Goal: Navigation & Orientation: Understand site structure

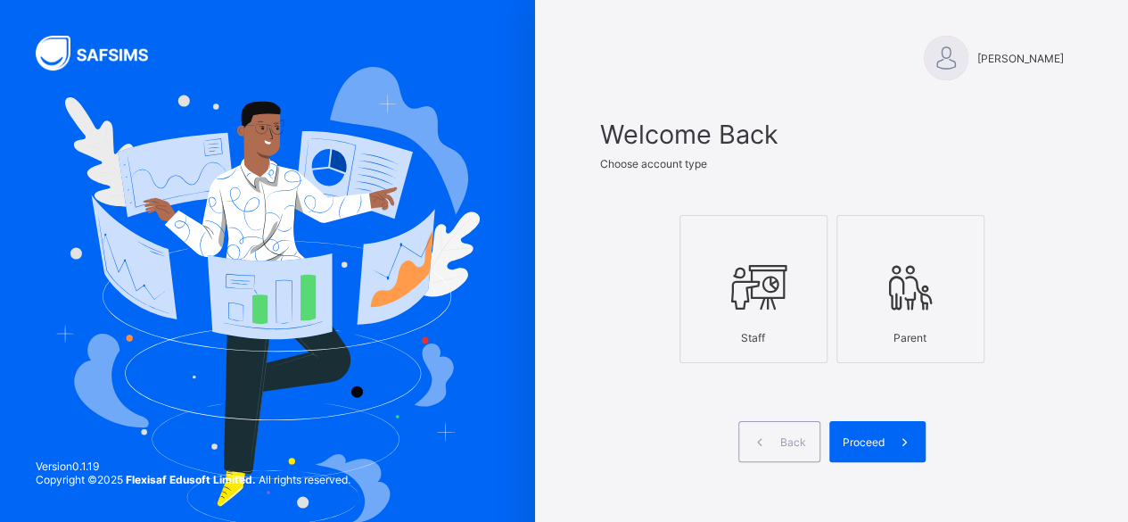
click at [727, 291] on icon at bounding box center [753, 286] width 62 height 53
click at [869, 427] on div "Proceed" at bounding box center [877, 441] width 96 height 41
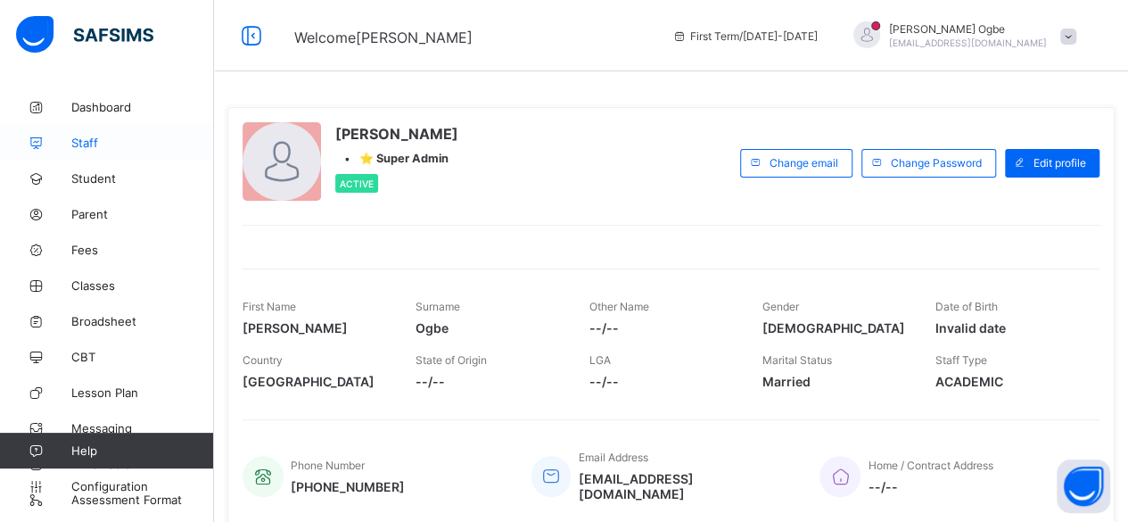
click at [54, 141] on icon at bounding box center [35, 142] width 71 height 13
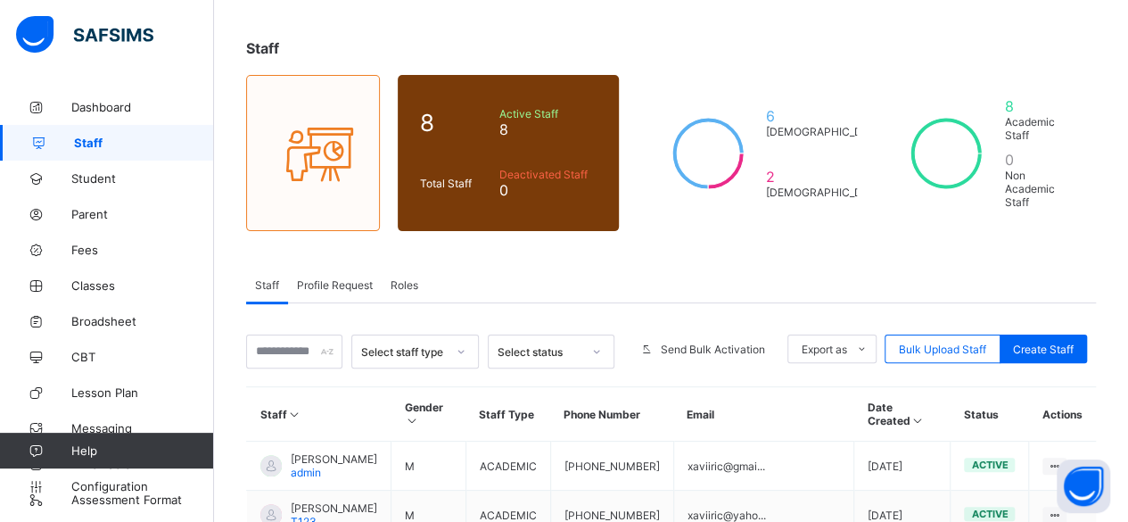
scroll to position [78, 0]
click at [396, 277] on span "Roles" at bounding box center [404, 283] width 28 height 13
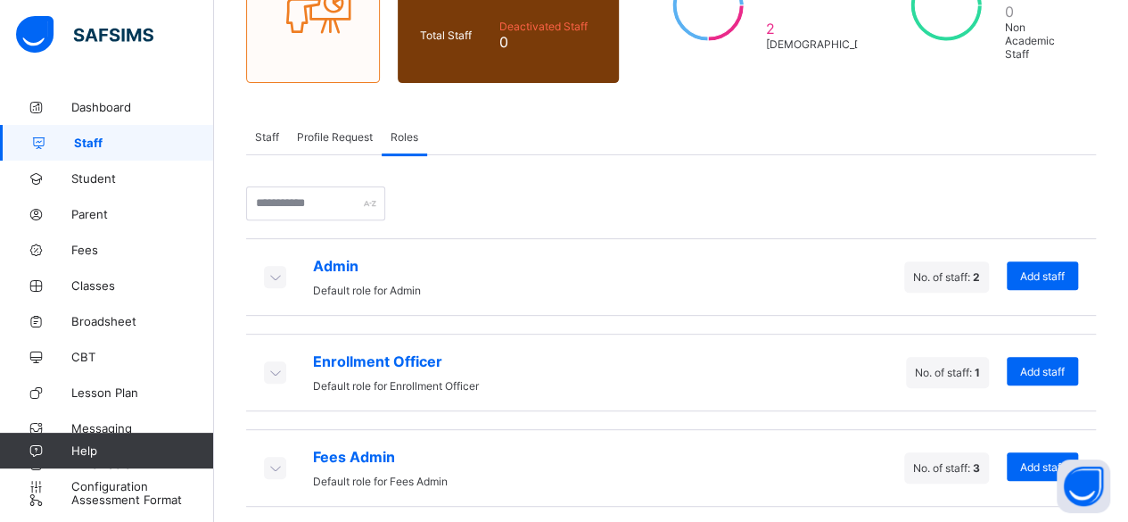
scroll to position [304, 0]
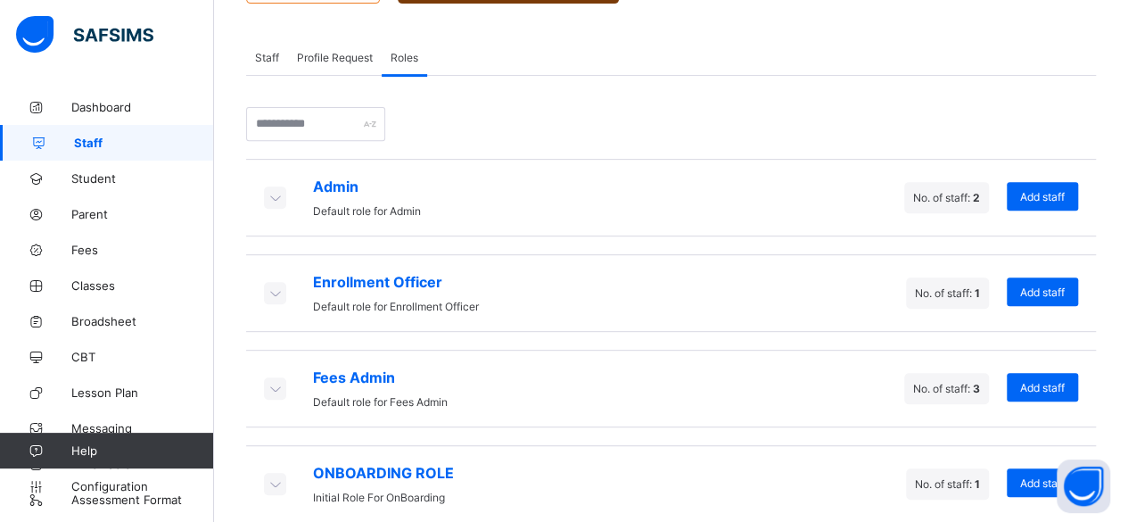
click at [265, 51] on span "Staff" at bounding box center [267, 57] width 24 height 13
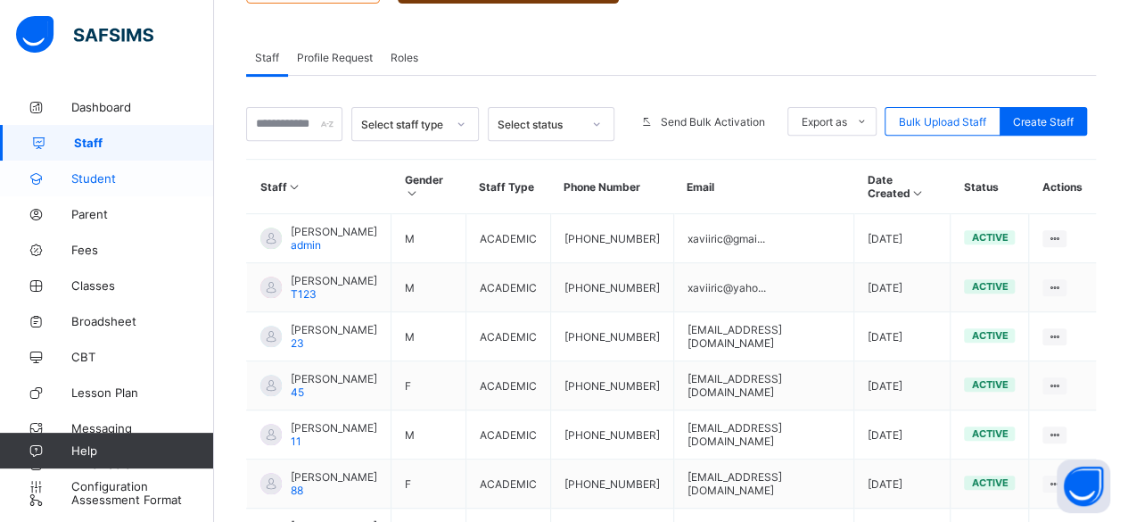
click at [127, 175] on span "Student" at bounding box center [142, 178] width 143 height 14
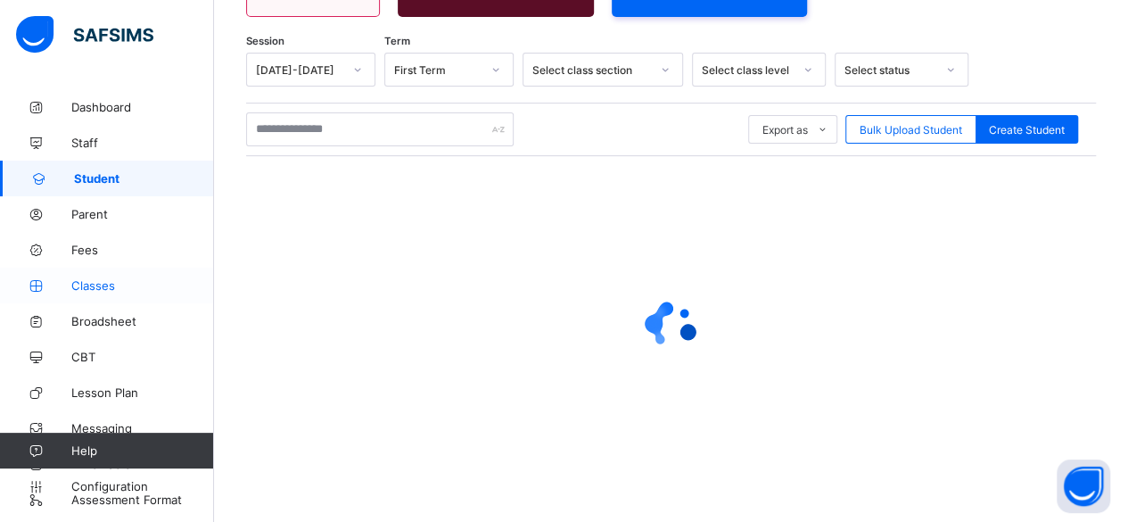
scroll to position [267, 0]
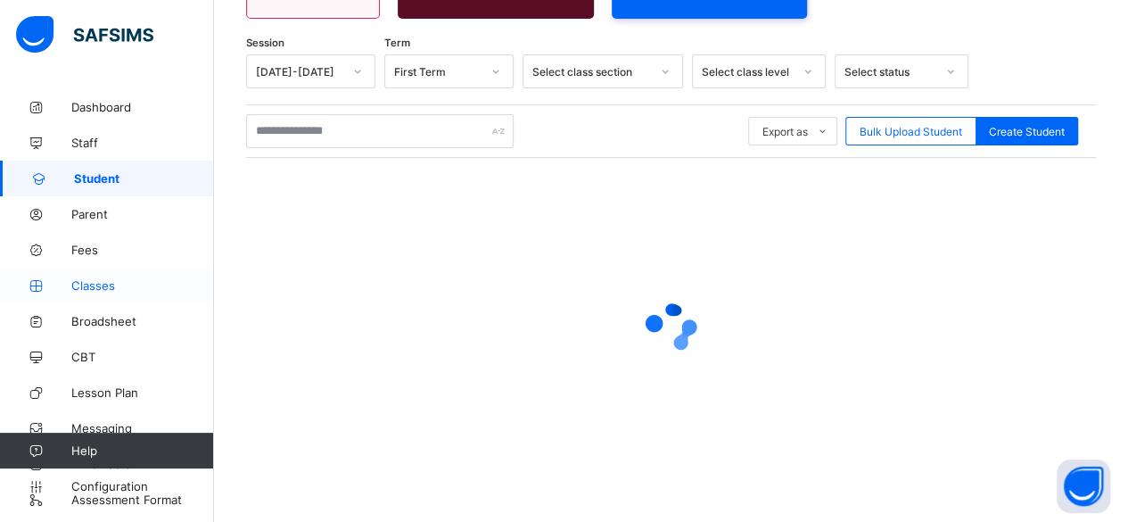
click at [127, 283] on span "Classes" at bounding box center [142, 285] width 143 height 14
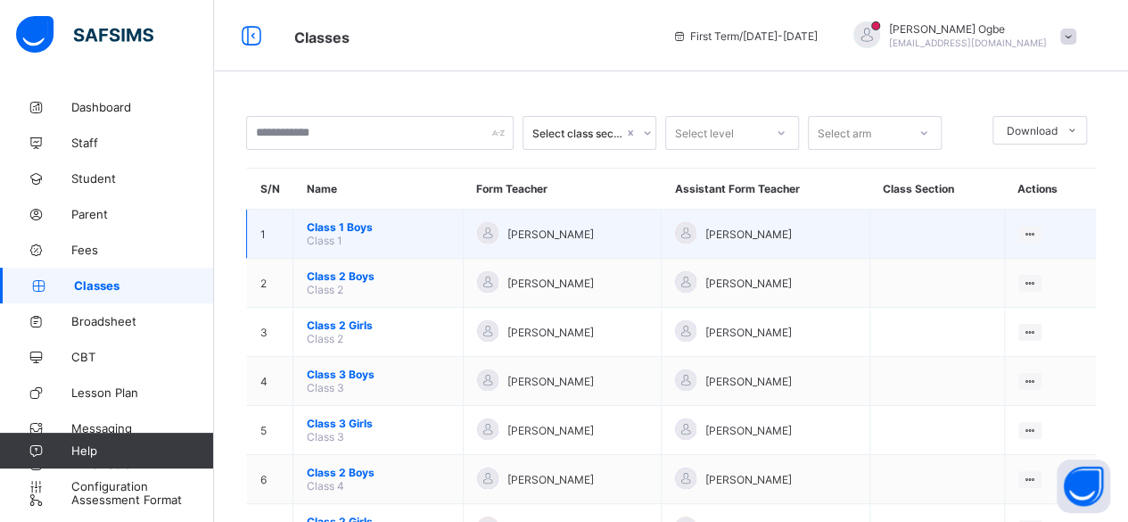
click at [339, 225] on span "Class 1 Boys" at bounding box center [378, 226] width 143 height 13
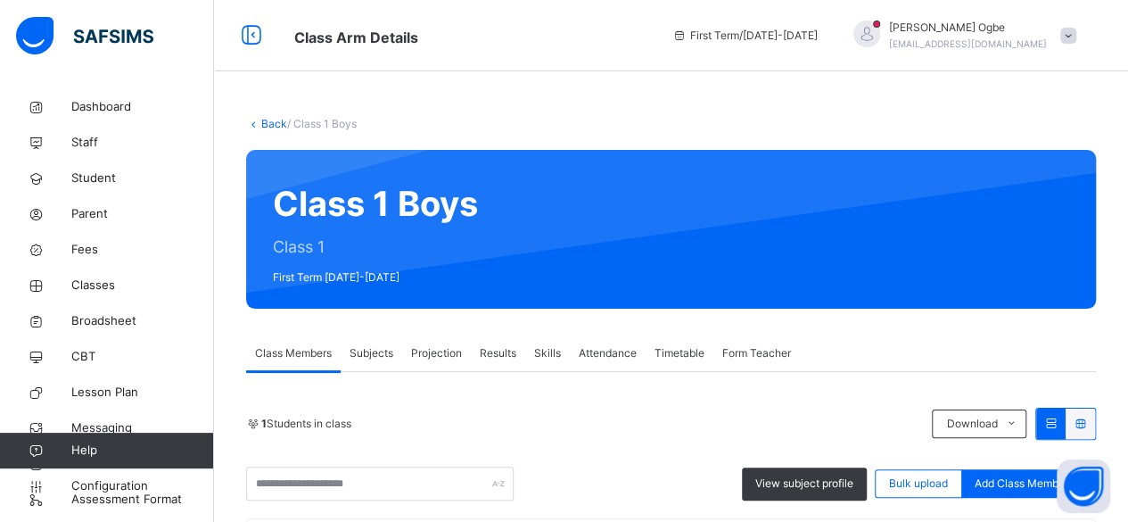
click at [603, 355] on span "Attendance" at bounding box center [608, 353] width 58 height 16
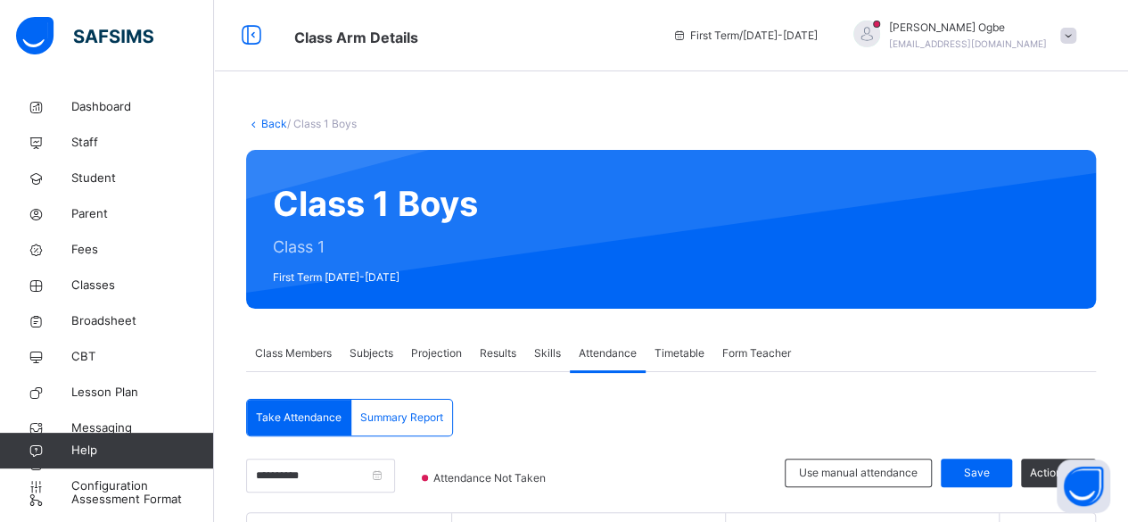
scroll to position [173, 0]
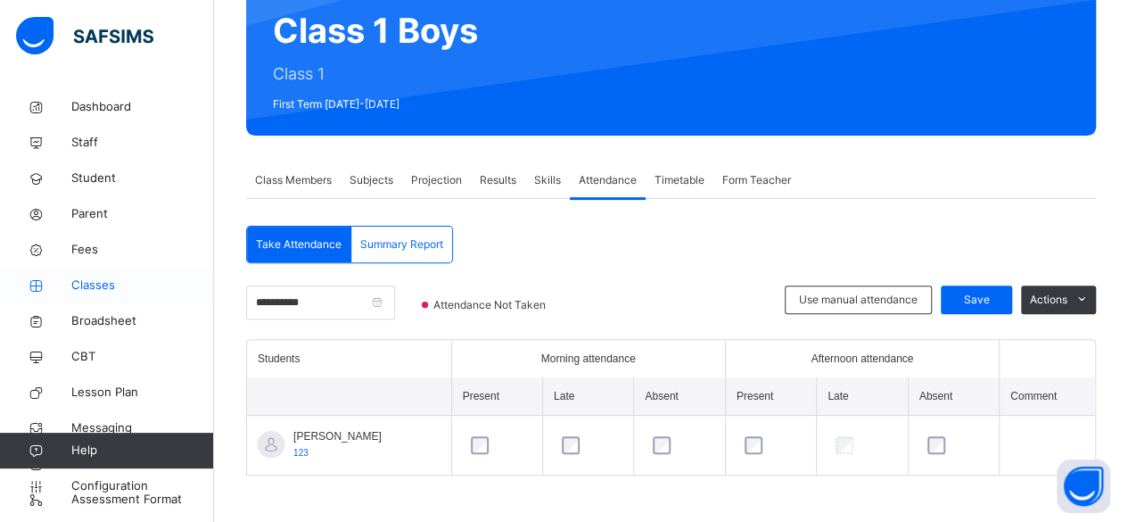
click at [111, 272] on link "Classes" at bounding box center [107, 285] width 214 height 36
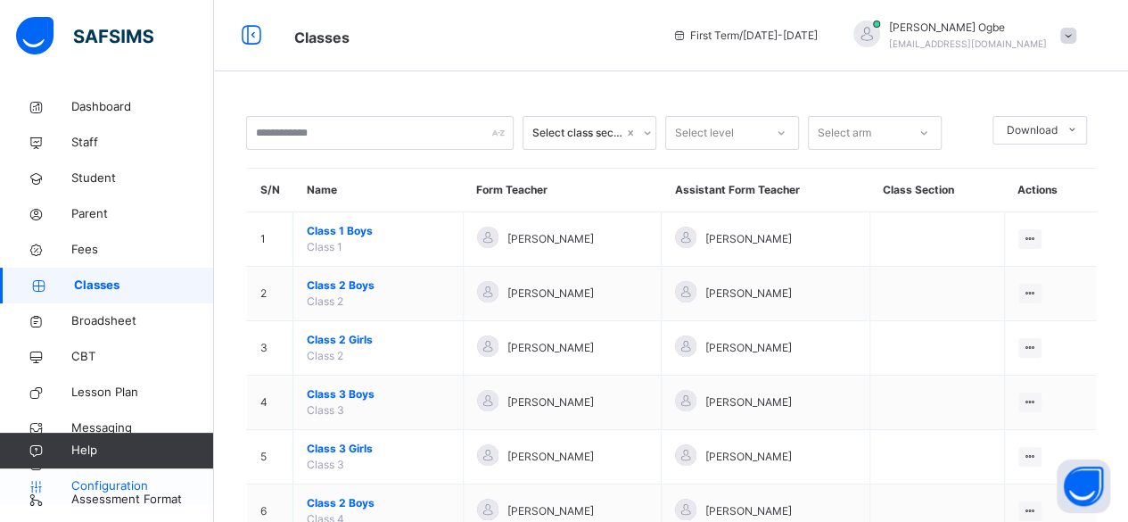
click at [143, 492] on span "Configuration" at bounding box center [142, 486] width 142 height 18
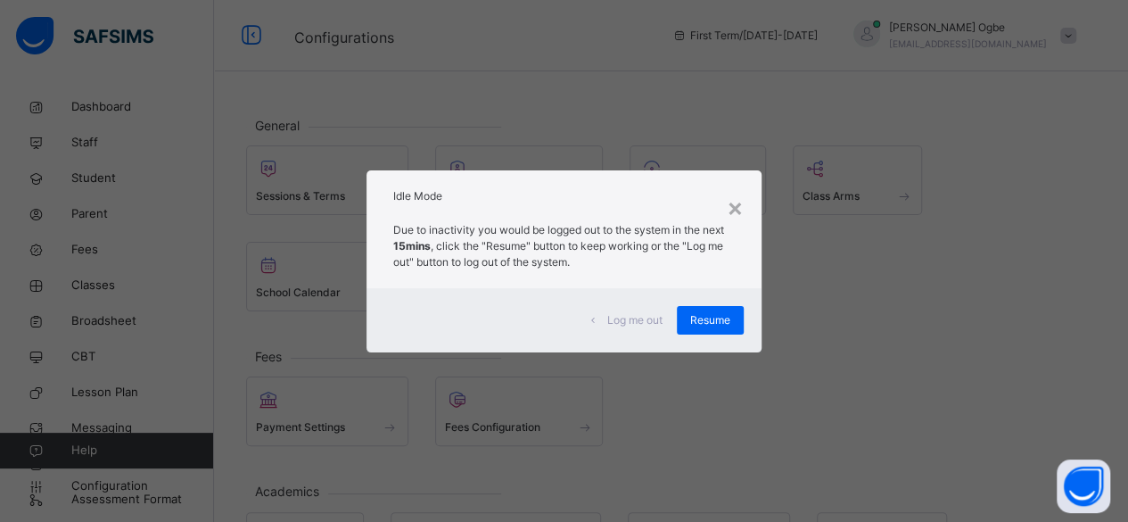
click at [722, 206] on div "Idle Mode" at bounding box center [563, 191] width 395 height 43
click at [736, 210] on div "×" at bounding box center [735, 206] width 17 height 37
